Goal: Task Accomplishment & Management: Complete application form

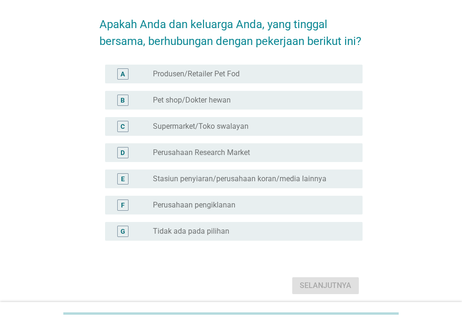
scroll to position [44, 0]
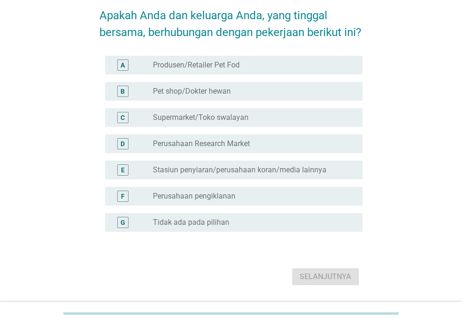
click at [207, 227] on label "Tidak ada pada pilihan" at bounding box center [191, 222] width 76 height 9
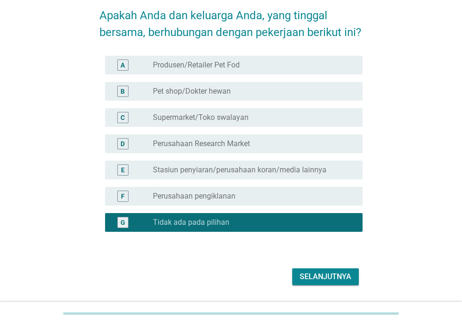
click at [329, 283] on div "Selanjutnya" at bounding box center [326, 276] width 52 height 11
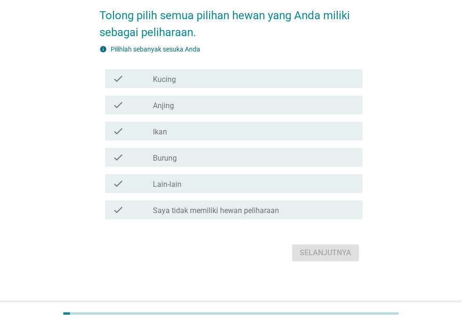
scroll to position [0, 0]
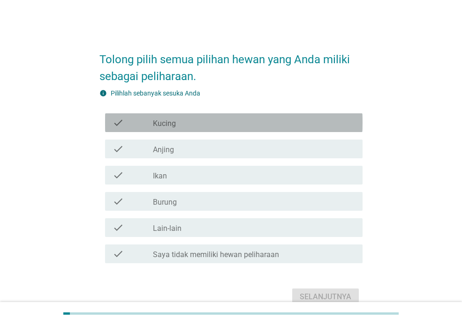
click at [180, 126] on div "check_box_outline_blank Kucing" at bounding box center [254, 122] width 202 height 11
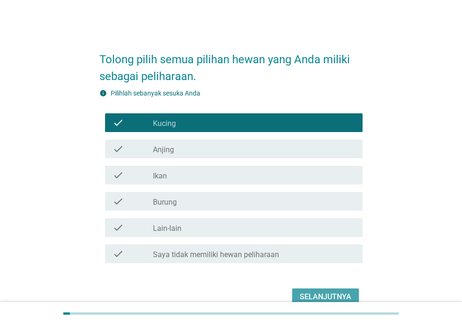
click at [322, 295] on div "Selanjutnya" at bounding box center [326, 297] width 52 height 11
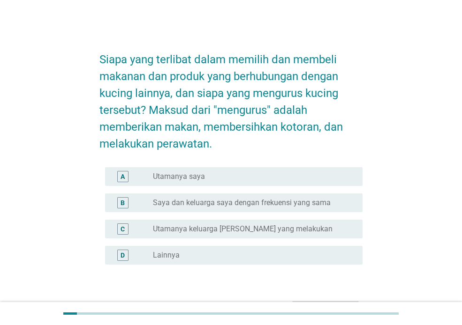
click at [199, 182] on div "radio_button_unchecked Utamanya saya" at bounding box center [254, 176] width 202 height 11
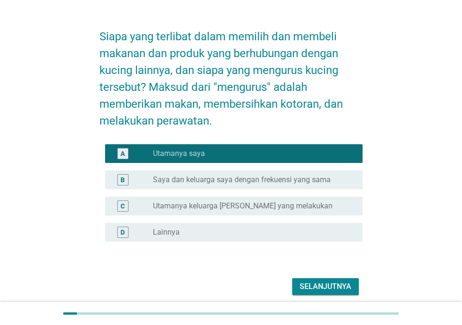
scroll to position [34, 0]
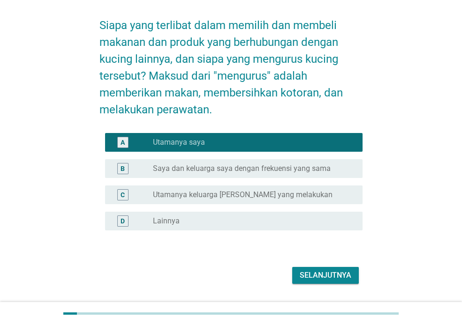
click at [345, 275] on div "Selanjutnya" at bounding box center [326, 275] width 52 height 11
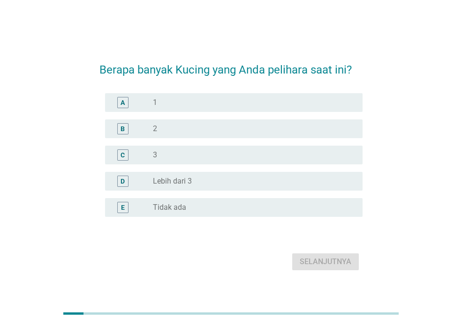
click at [165, 126] on div "radio_button_unchecked 2" at bounding box center [250, 128] width 195 height 9
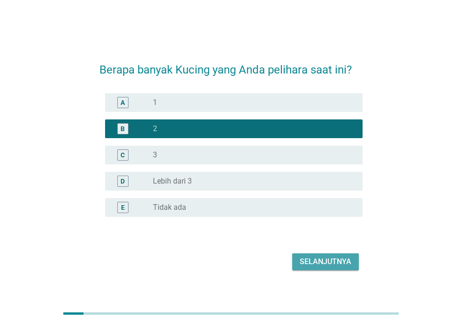
click at [333, 263] on div "Selanjutnya" at bounding box center [326, 261] width 52 height 11
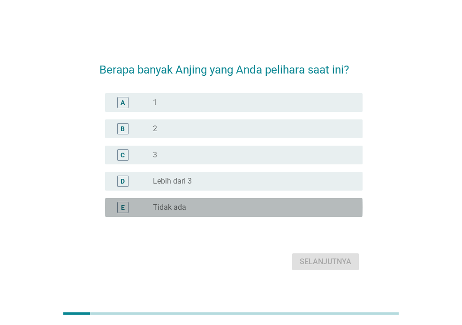
click at [182, 202] on div "radio_button_unchecked Tidak ada" at bounding box center [254, 207] width 202 height 11
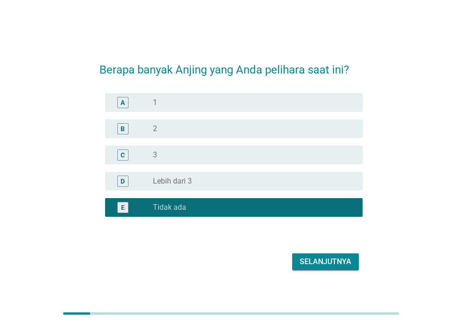
click at [334, 260] on div "Selanjutnya" at bounding box center [326, 261] width 52 height 11
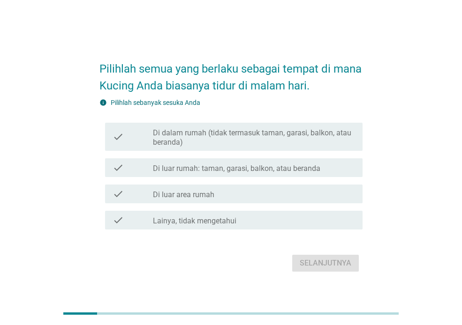
click at [251, 146] on label "Di dalam rumah (tidak termasuk taman, garasi, balkon, atau beranda)" at bounding box center [254, 137] width 202 height 19
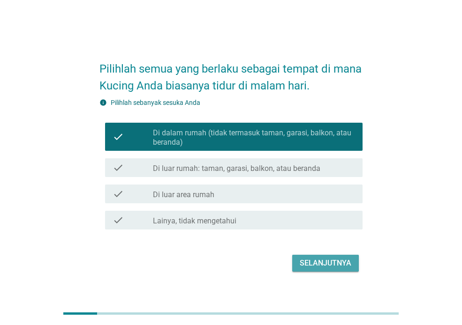
click at [343, 267] on div "Selanjutnya" at bounding box center [326, 263] width 52 height 11
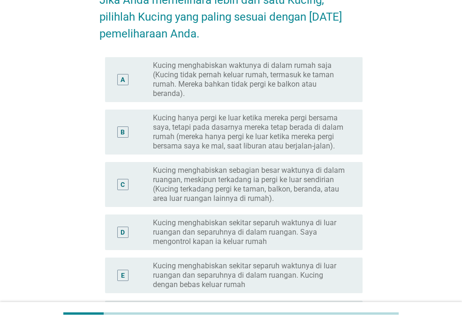
scroll to position [99, 0]
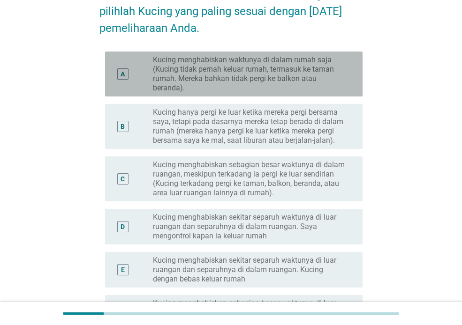
click at [293, 75] on label "Kucing menghabiskan waktunya di dalam rumah saja (Kucing tidak pernah keluar ru…" at bounding box center [250, 73] width 195 height 37
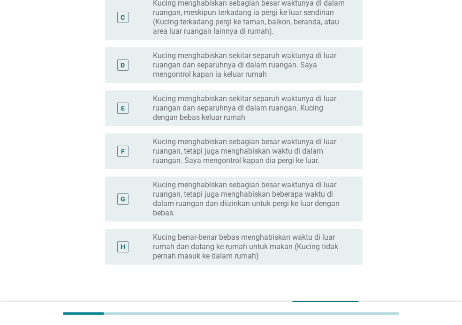
scroll to position [290, 0]
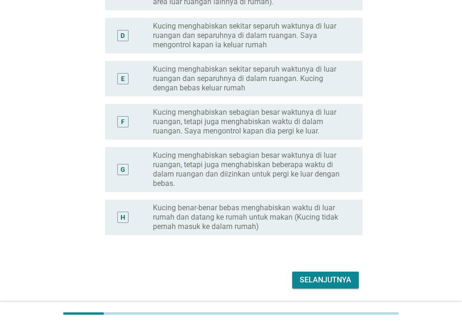
click at [329, 280] on div "Selanjutnya" at bounding box center [326, 280] width 52 height 11
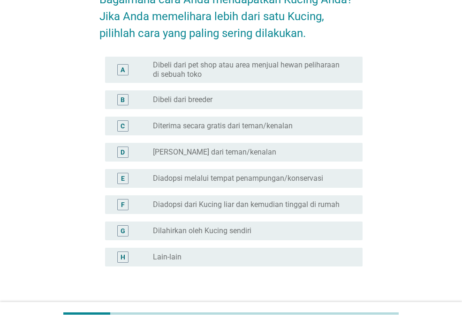
scroll to position [63, 0]
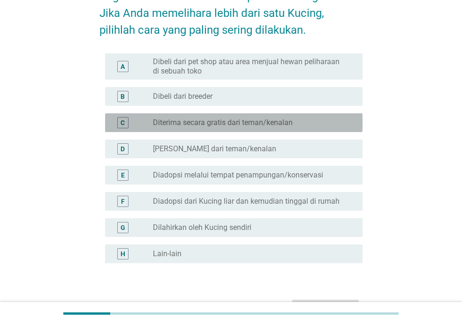
click at [298, 125] on div "radio_button_unchecked Diterima secara gratis dari teman/kenalan" at bounding box center [250, 122] width 195 height 9
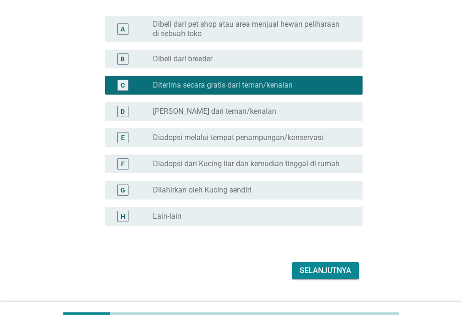
scroll to position [110, 0]
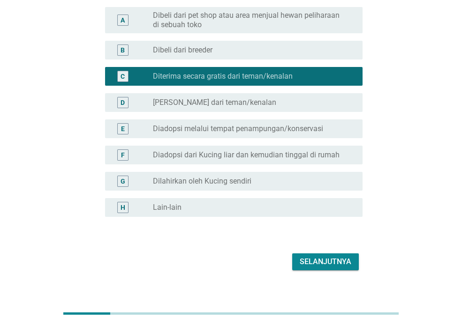
click at [324, 262] on div "Selanjutnya" at bounding box center [326, 261] width 52 height 11
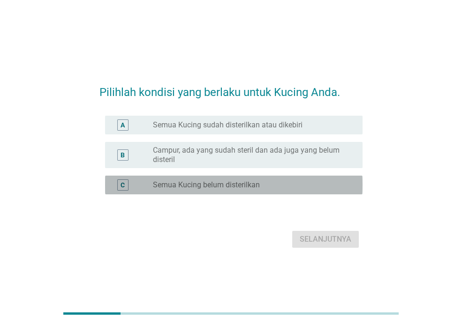
click at [212, 188] on label "Semua Kucing belum disterilkan" at bounding box center [206, 184] width 107 height 9
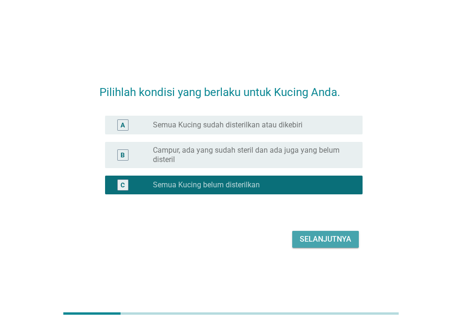
click at [337, 241] on div "Selanjutnya" at bounding box center [326, 239] width 52 height 11
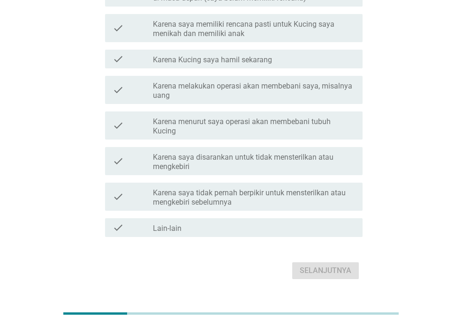
scroll to position [240, 0]
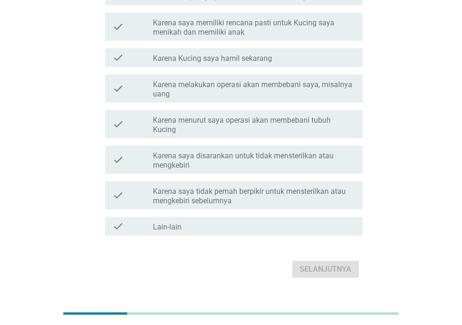
click at [256, 189] on label "Karena saya tidak pernah berpikir untuk mensterilkan atau mengkebiri sebelumnya" at bounding box center [254, 196] width 202 height 19
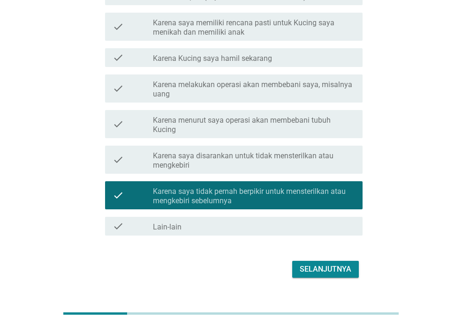
click at [325, 268] on div "Selanjutnya" at bounding box center [326, 269] width 52 height 11
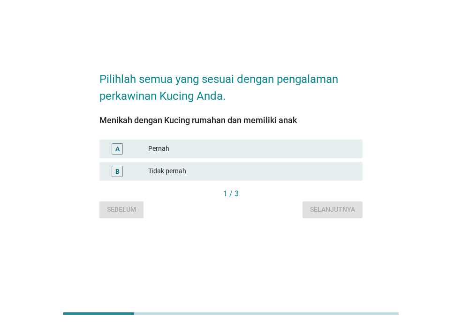
scroll to position [0, 0]
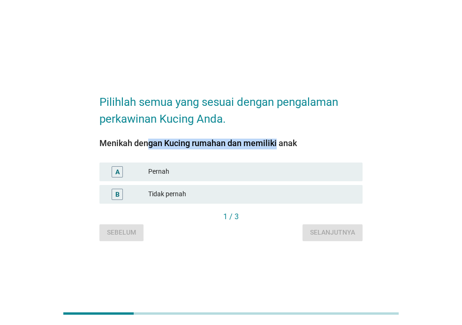
drag, startPoint x: 100, startPoint y: 141, endPoint x: 232, endPoint y: 149, distance: 131.5
click at [232, 149] on div "Menikah dengan Kucing rumahan dan memiliki anak" at bounding box center [230, 143] width 263 height 13
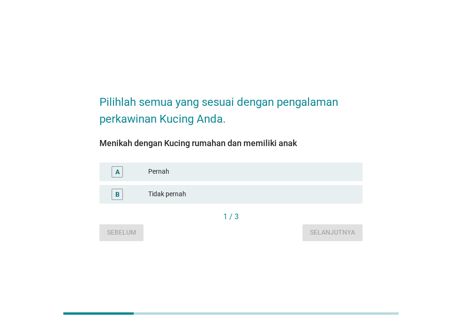
click at [322, 150] on div "Menikah dengan Kucing rumahan dan memiliki anak A Pernah B Tidak pernah" at bounding box center [230, 175] width 263 height 73
click at [200, 172] on div "Pernah" at bounding box center [251, 171] width 207 height 11
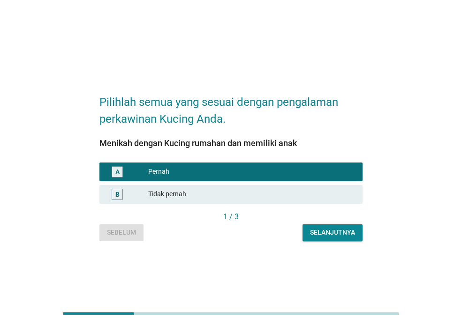
click at [187, 192] on div "Tidak pernah" at bounding box center [251, 194] width 207 height 11
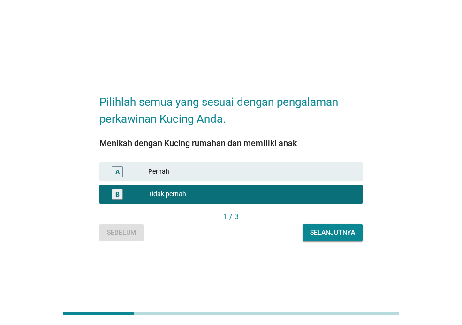
click at [349, 231] on div "Selanjutnya" at bounding box center [332, 233] width 45 height 10
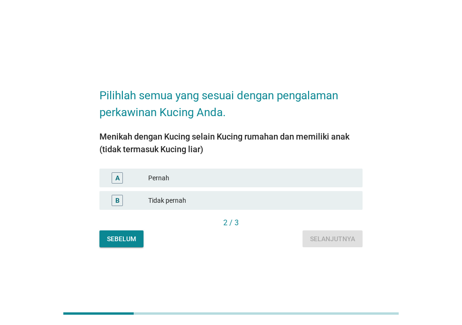
click at [182, 198] on div "Tidak pernah" at bounding box center [251, 200] width 207 height 11
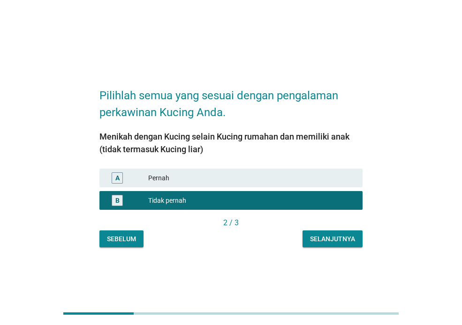
click at [338, 235] on div "Selanjutnya" at bounding box center [332, 239] width 45 height 10
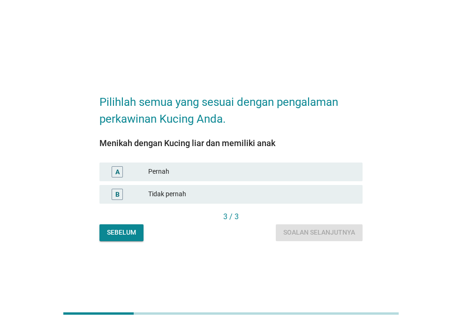
click at [182, 194] on div "Tidak pernah" at bounding box center [251, 194] width 207 height 11
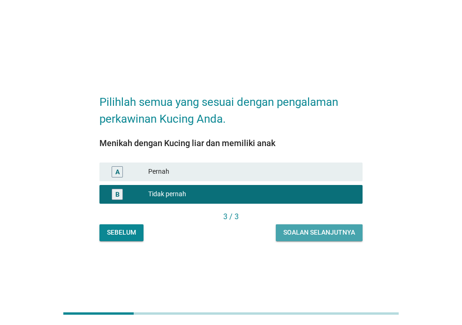
click at [345, 235] on div "Soalan selanjutnya" at bounding box center [319, 233] width 72 height 10
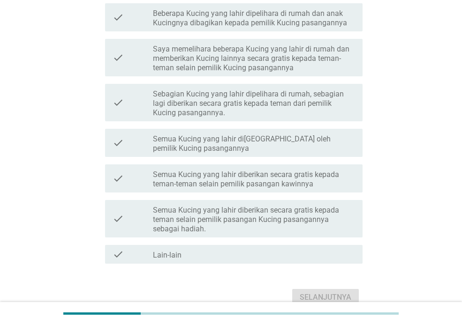
scroll to position [138, 0]
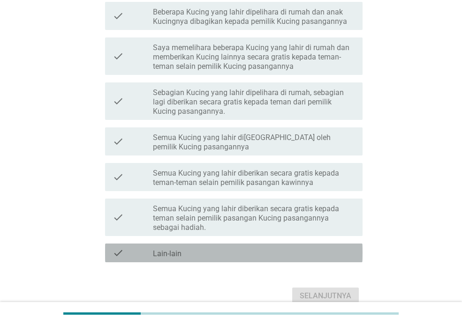
click at [205, 251] on div "check_box_outline_blank Lain-lain" at bounding box center [254, 252] width 202 height 11
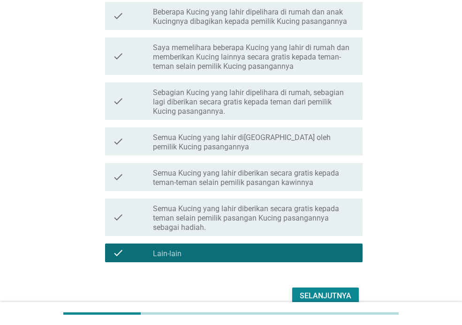
click at [345, 292] on div "Selanjutnya" at bounding box center [326, 296] width 52 height 11
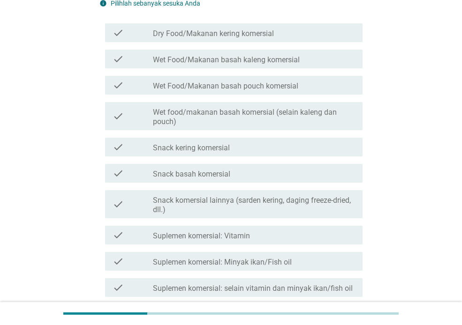
scroll to position [98, 0]
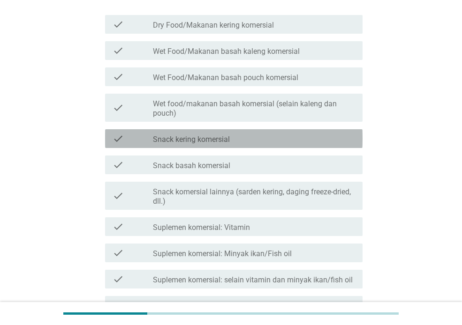
click at [291, 145] on div "check check_box_outline_blank Snack kering komersial" at bounding box center [233, 138] width 257 height 19
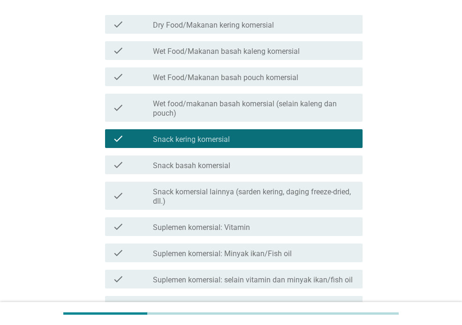
click at [316, 165] on div "check_box_outline_blank Snack basah komersial" at bounding box center [254, 164] width 202 height 11
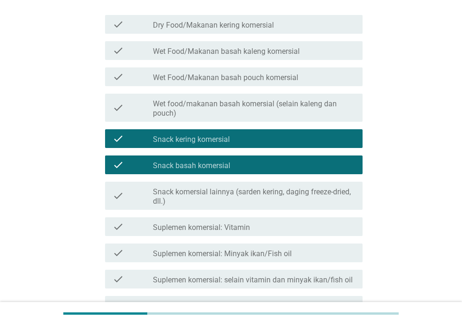
click at [329, 139] on div "check_box_outline_blank Snack kering komersial" at bounding box center [254, 138] width 202 height 11
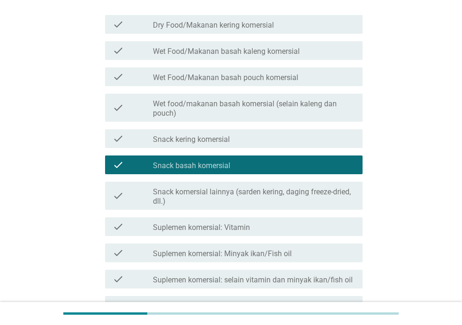
click at [348, 230] on div "check_box_outline_blank Suplemen komersial: Vitamin" at bounding box center [254, 226] width 202 height 11
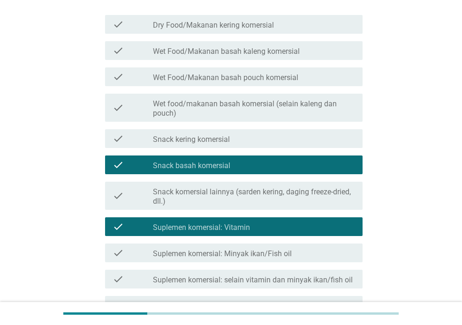
click at [347, 223] on div "check_box_outline_blank Suplemen komersial: Vitamin" at bounding box center [254, 226] width 202 height 11
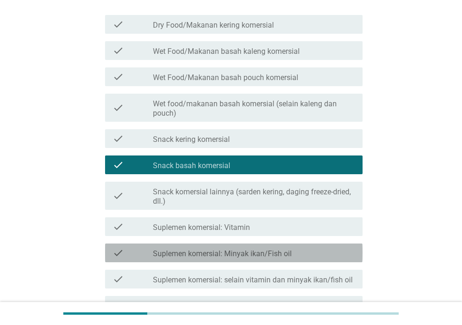
click at [351, 246] on div "check check_box_outline_blank Suplemen komersial: Minyak ikan/Fish oil" at bounding box center [233, 253] width 257 height 19
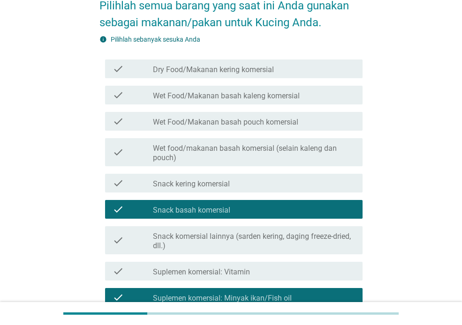
scroll to position [43, 0]
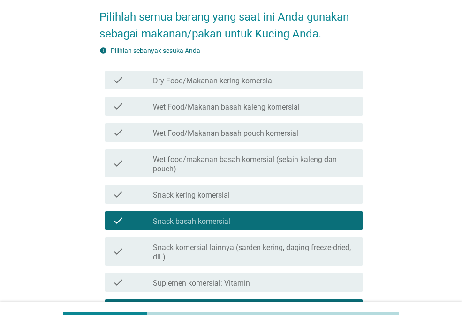
click at [320, 106] on div "check_box_outline_blank Wet Food/Makanan basah kaleng komersial" at bounding box center [254, 106] width 202 height 11
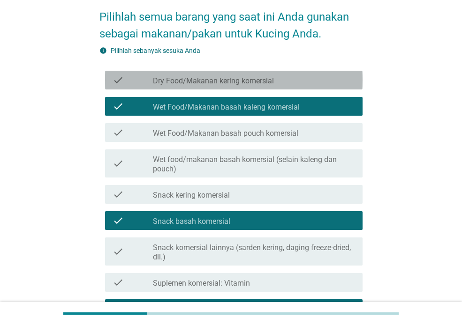
click at [298, 83] on div "check_box_outline_blank Dry Food/Makanan kering komersial" at bounding box center [254, 80] width 202 height 11
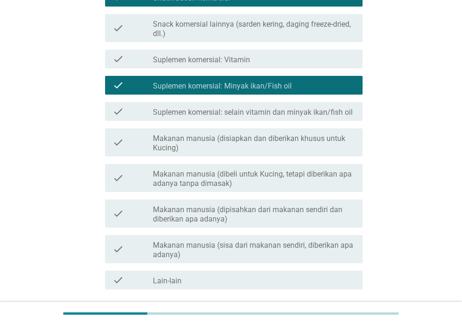
scroll to position [340, 0]
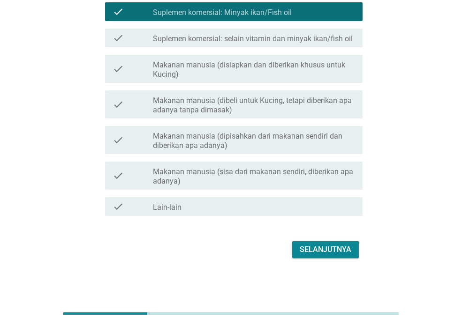
click at [334, 251] on div "Selanjutnya" at bounding box center [326, 249] width 52 height 11
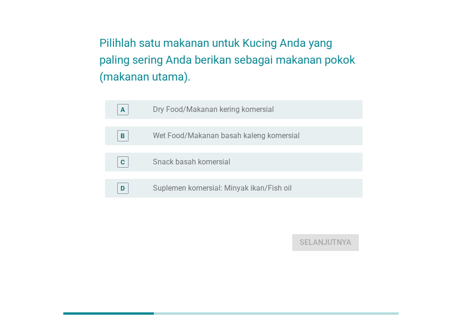
scroll to position [0, 0]
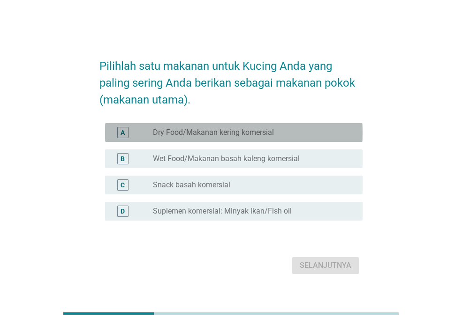
click at [296, 134] on div "radio_button_unchecked Dry Food/Makanan kering komersial" at bounding box center [250, 132] width 195 height 9
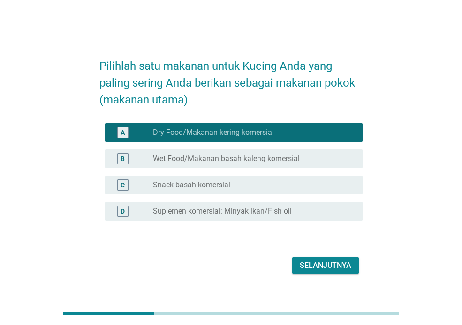
click at [291, 211] on label "Suplemen komersial: Minyak ikan/Fish oil" at bounding box center [222, 211] width 139 height 9
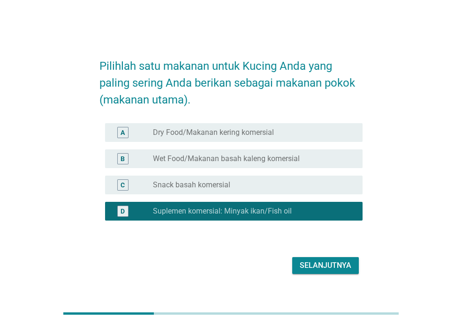
click at [282, 131] on div "radio_button_unchecked Dry Food/Makanan kering komersial" at bounding box center [250, 132] width 195 height 9
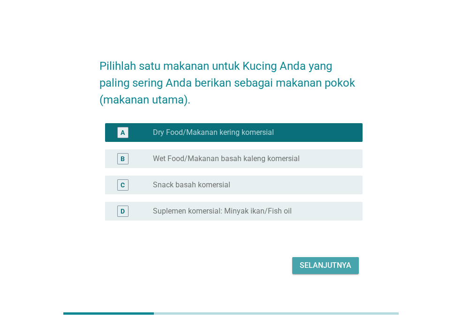
click at [337, 263] on div "Selanjutnya" at bounding box center [326, 265] width 52 height 11
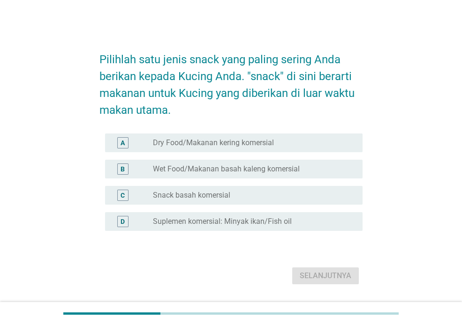
click at [258, 189] on div "C radio_button_unchecked Snack basah komersial" at bounding box center [233, 195] width 257 height 19
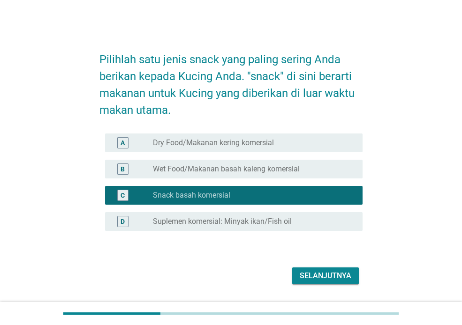
click at [337, 280] on div "Selanjutnya" at bounding box center [326, 275] width 52 height 11
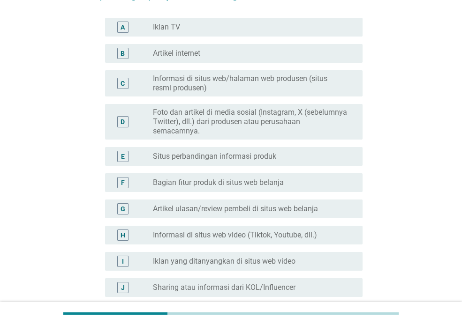
scroll to position [110, 0]
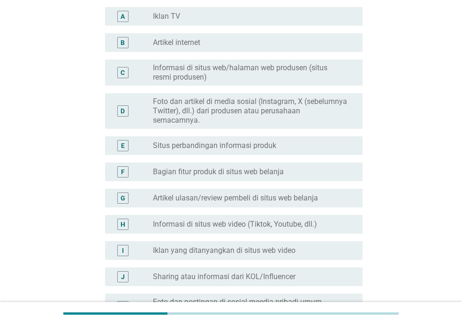
click at [300, 40] on div "radio_button_unchecked Artikel internet" at bounding box center [250, 42] width 195 height 9
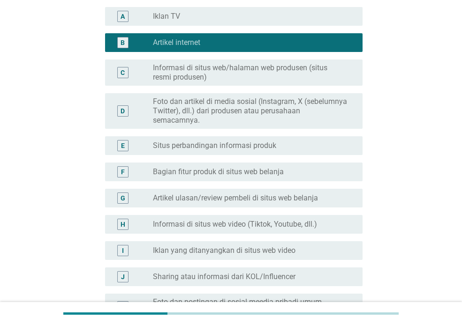
click at [293, 118] on label "Foto dan artikel di media sosial (Instagram, X (sebelumnya Twitter), dll.) dari…" at bounding box center [250, 111] width 195 height 28
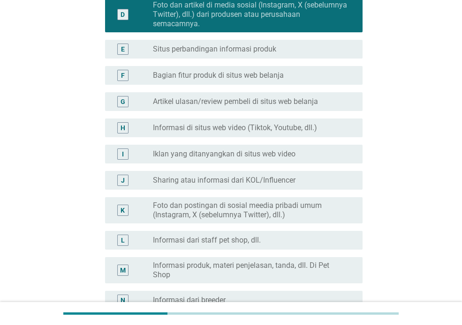
scroll to position [217, 0]
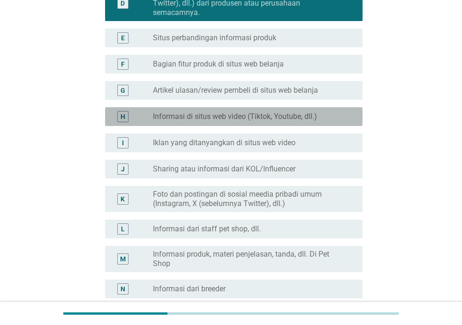
click at [306, 115] on label "Informasi di situs web video (Tiktok, Youtube, dll.)" at bounding box center [235, 116] width 164 height 9
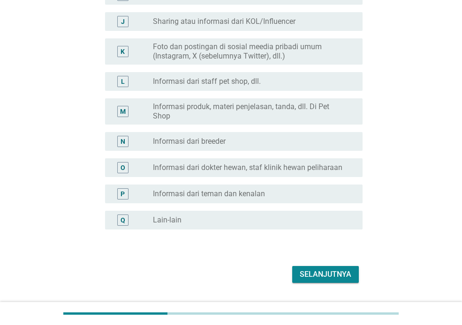
scroll to position [370, 0]
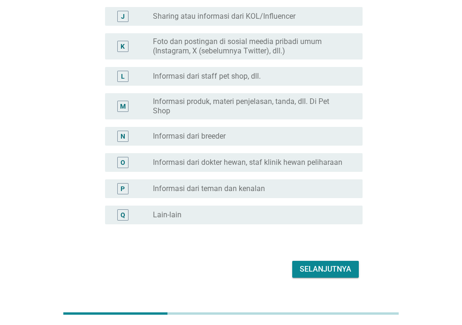
click at [328, 271] on div "Selanjutnya" at bounding box center [326, 269] width 52 height 11
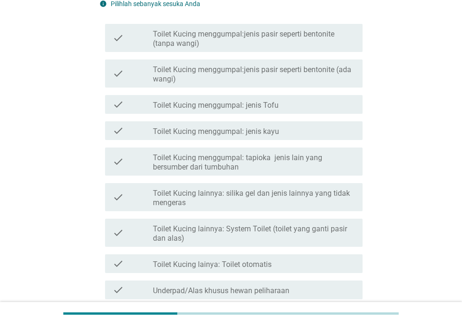
scroll to position [113, 0]
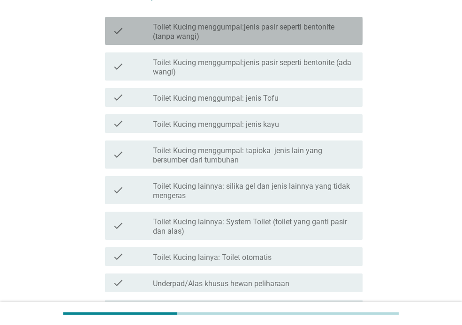
click at [302, 37] on label "Toilet Kucing menggumpal:jenis pasir seperti bentonite (tanpa wangi)" at bounding box center [254, 31] width 202 height 19
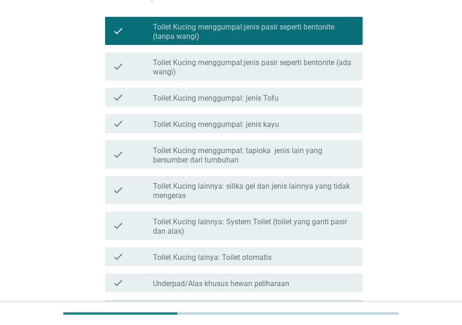
click at [328, 39] on label "Toilet Kucing menggumpal:jenis pasir seperti bentonite (tanpa wangi)" at bounding box center [254, 31] width 202 height 19
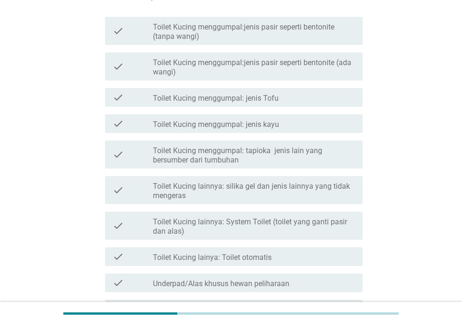
click at [340, 65] on label "Toilet Kucing menggumpal:jenis pasir seperti bentonite (ada wangi)" at bounding box center [254, 67] width 202 height 19
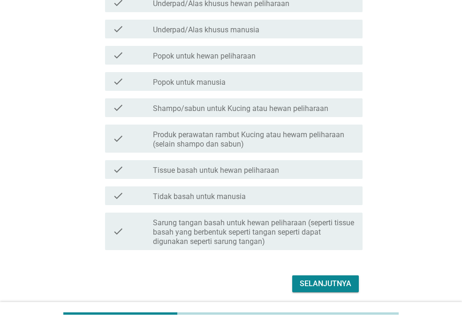
scroll to position [399, 0]
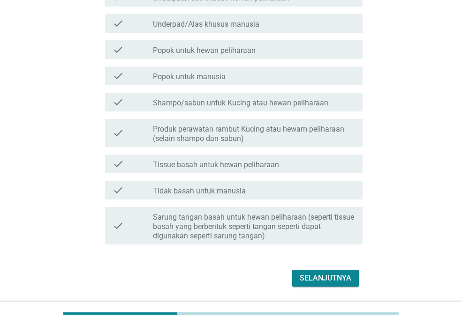
click at [304, 133] on label "Produk perawatan rambut Kucing atau hewam peliharaan (selain shampo dan sabun)" at bounding box center [254, 134] width 202 height 19
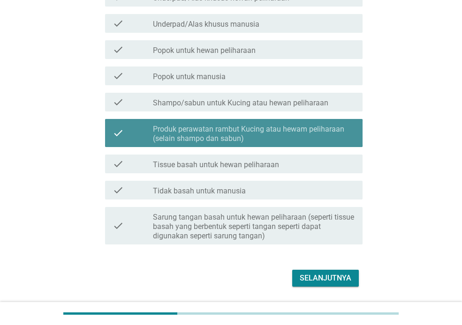
click at [304, 134] on label "Produk perawatan rambut Kucing atau hewam peliharaan (selain shampo dan sabun)" at bounding box center [254, 134] width 202 height 19
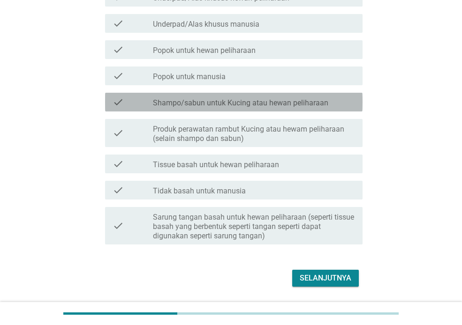
click at [285, 105] on label "Shampo/sabun untuk Kucing atau hewan peliharaan" at bounding box center [240, 102] width 175 height 9
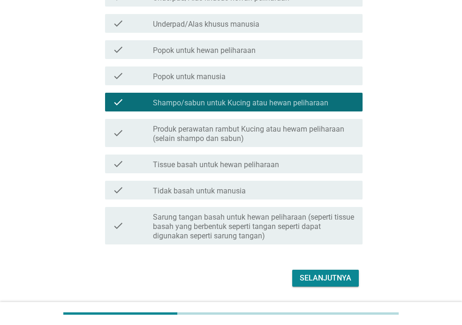
click at [271, 174] on div "check check_box_outline_blank Tissue basah untuk hewan peliharaan" at bounding box center [230, 164] width 263 height 26
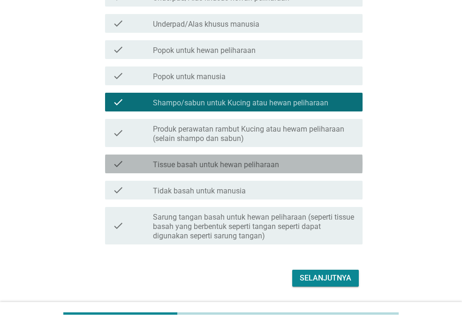
click at [271, 170] on div "check check_box_outline_blank Tissue basah untuk hewan peliharaan" at bounding box center [233, 164] width 257 height 19
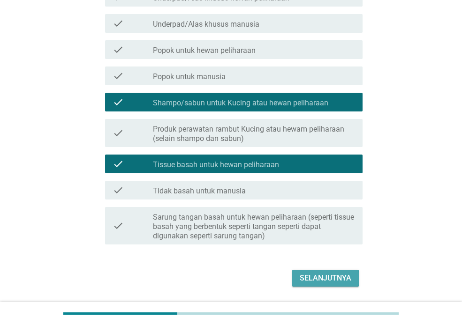
click at [331, 279] on div "Selanjutnya" at bounding box center [326, 278] width 52 height 11
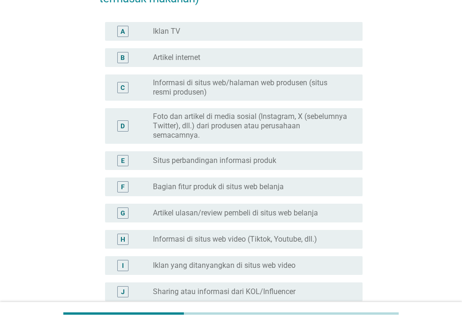
scroll to position [102, 0]
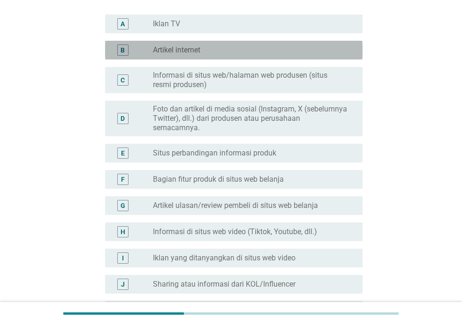
click at [230, 55] on div "radio_button_unchecked Artikel internet" at bounding box center [254, 50] width 202 height 11
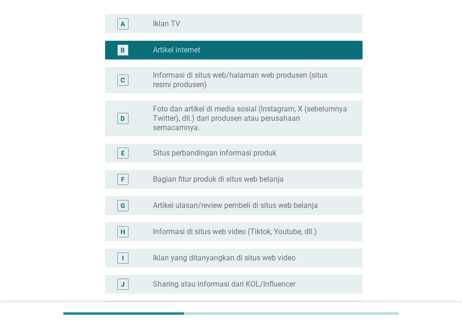
click at [333, 226] on div "radio_button_unchecked Informasi di situs web video (Tiktok, Youtube, dll.)" at bounding box center [254, 231] width 202 height 11
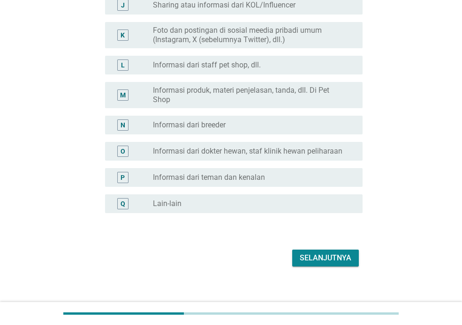
scroll to position [390, 0]
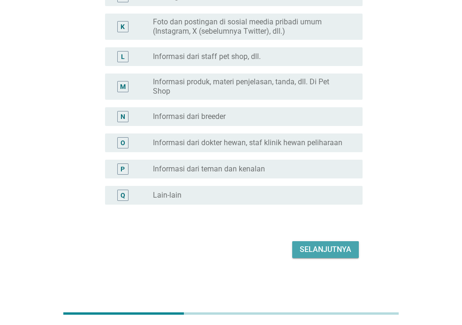
click at [340, 248] on div "Selanjutnya" at bounding box center [326, 249] width 52 height 11
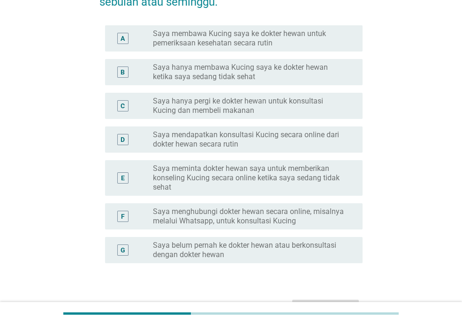
scroll to position [127, 0]
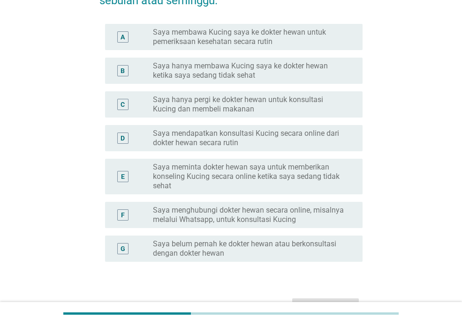
click at [275, 37] on label "Saya membawa Kucing saya ke dokter hewan untuk pemeriksaan kesehatan secara rut…" at bounding box center [250, 37] width 195 height 19
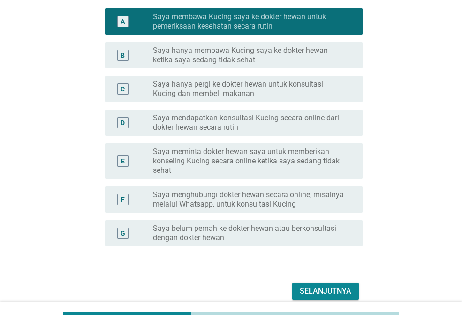
scroll to position [150, 0]
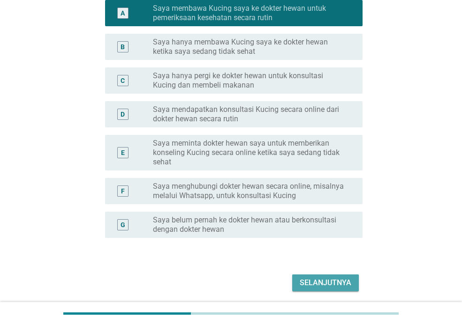
click at [330, 280] on div "Selanjutnya" at bounding box center [326, 282] width 52 height 11
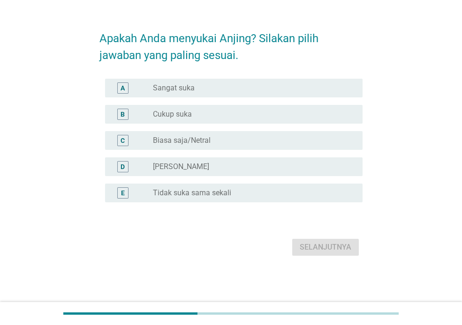
scroll to position [0, 0]
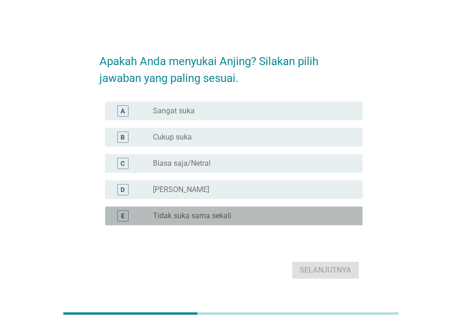
click at [204, 217] on label "Tidak suka sama sekali" at bounding box center [192, 215] width 78 height 9
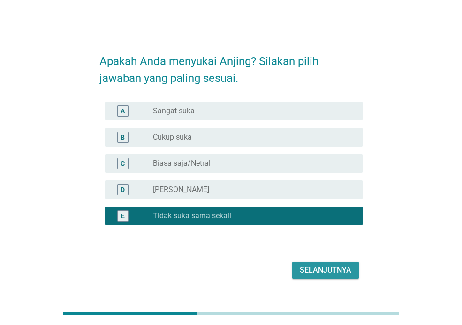
click at [340, 268] on div "Selanjutnya" at bounding box center [326, 270] width 52 height 11
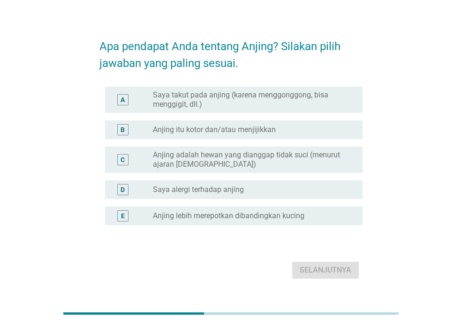
scroll to position [20, 0]
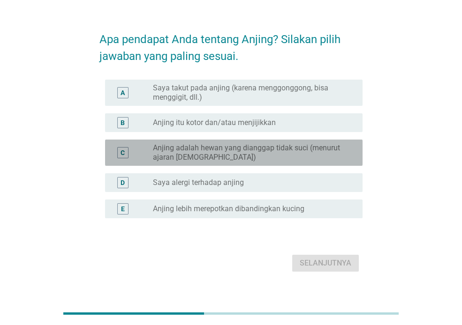
click at [329, 148] on label "Anjing adalah hewan yang dianggap tidak suci (menurut ajaran [DEMOGRAPHIC_DATA])" at bounding box center [250, 152] width 195 height 19
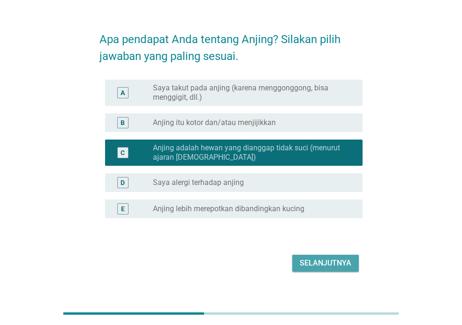
click at [338, 268] on div "Selanjutnya" at bounding box center [326, 263] width 52 height 11
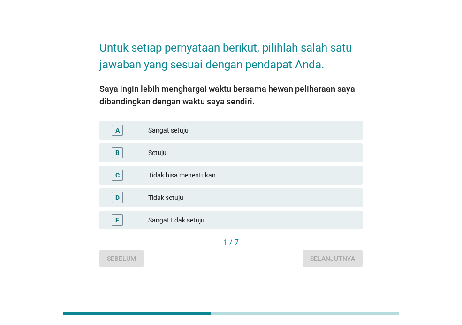
scroll to position [15, 0]
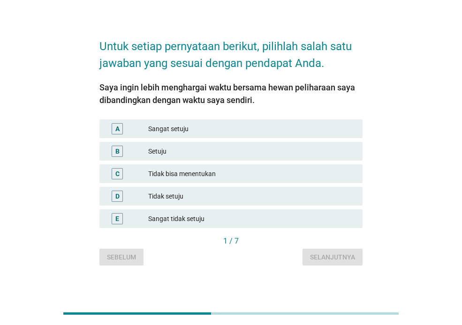
click at [227, 173] on div "Tidak bisa menentukan" at bounding box center [251, 173] width 207 height 11
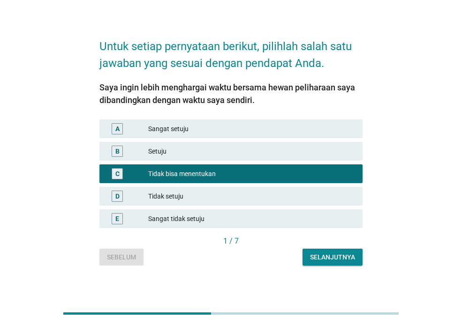
click at [209, 157] on div "B Setuju" at bounding box center [230, 151] width 263 height 19
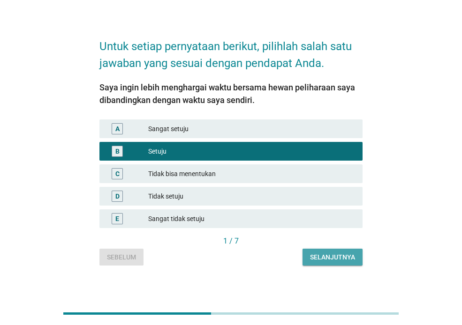
click at [345, 256] on div "Selanjutnya" at bounding box center [332, 258] width 45 height 10
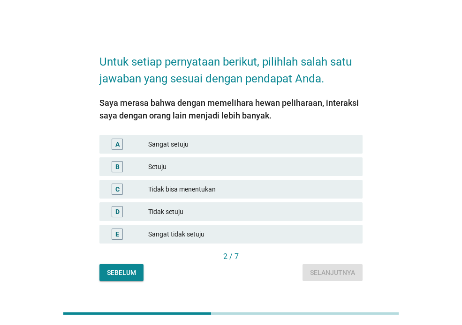
drag, startPoint x: 212, startPoint y: 161, endPoint x: 262, endPoint y: 180, distance: 54.0
click at [212, 161] on div "B Setuju" at bounding box center [230, 166] width 263 height 19
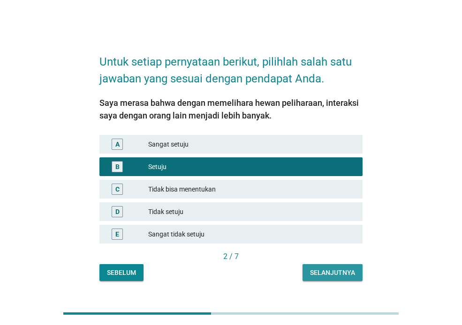
click at [351, 271] on div "Selanjutnya" at bounding box center [332, 273] width 45 height 10
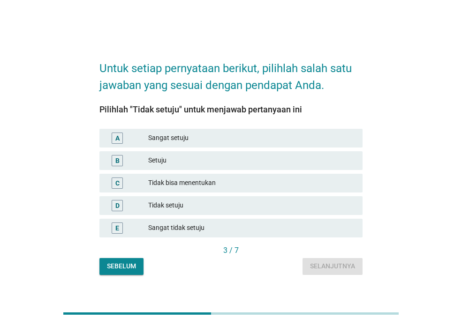
click at [201, 208] on div "Tidak setuju" at bounding box center [251, 205] width 207 height 11
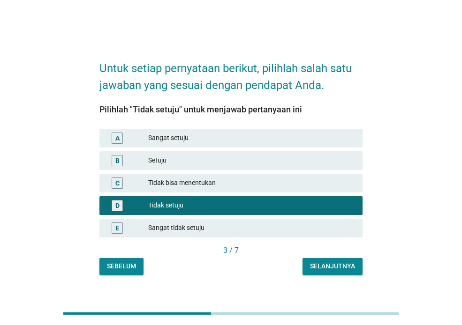
click at [340, 267] on div "Selanjutnya" at bounding box center [332, 267] width 45 height 10
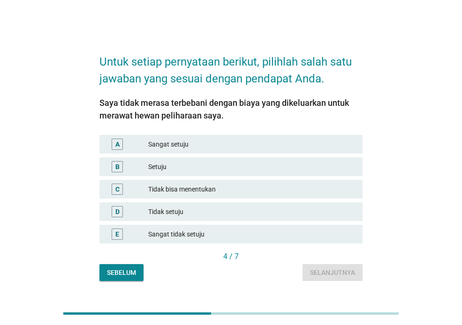
click at [194, 172] on div "B Setuju" at bounding box center [230, 166] width 263 height 19
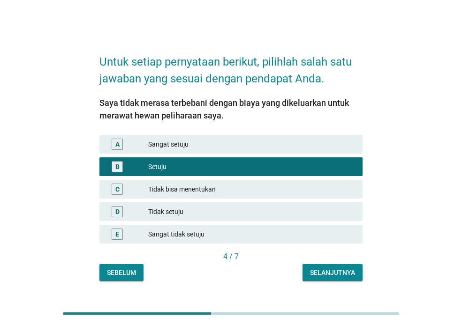
click at [333, 265] on button "Selanjutnya" at bounding box center [332, 272] width 60 height 17
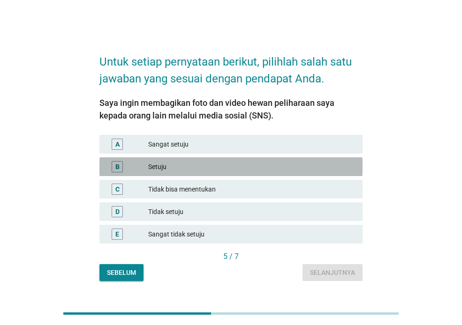
click at [188, 165] on div "Setuju" at bounding box center [251, 166] width 207 height 11
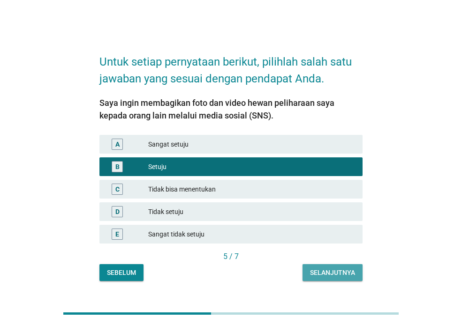
click at [319, 269] on div "Selanjutnya" at bounding box center [332, 273] width 45 height 10
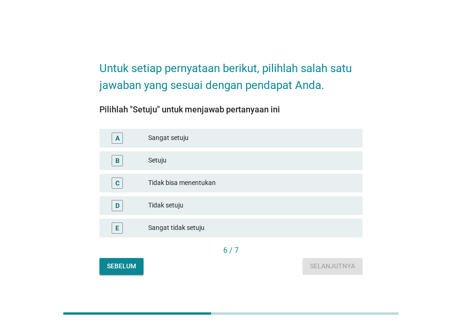
click at [205, 165] on div "Setuju" at bounding box center [251, 160] width 207 height 11
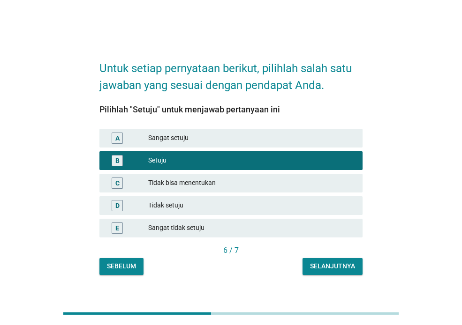
click at [348, 276] on div "Untuk setiap pernyataan berikut, pilihlah salah satu jawaban yang sesuai dengan…" at bounding box center [231, 163] width 278 height 240
click at [348, 270] on div "Selanjutnya" at bounding box center [332, 267] width 45 height 10
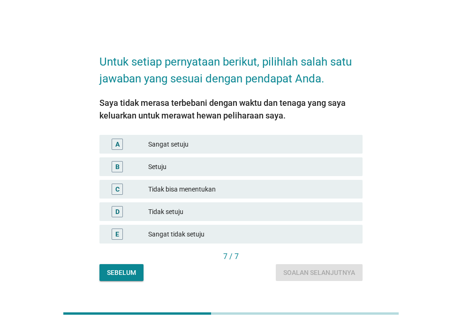
click at [202, 174] on div "B Setuju" at bounding box center [230, 166] width 263 height 19
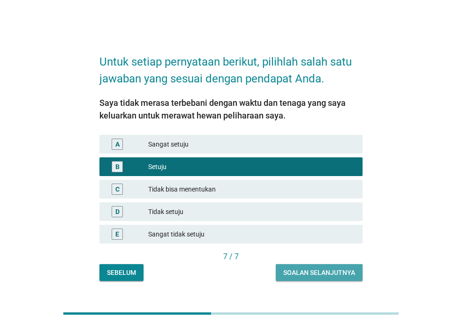
click at [329, 273] on div "Soalan selanjutnya" at bounding box center [319, 273] width 72 height 10
